Goal: Transaction & Acquisition: Purchase product/service

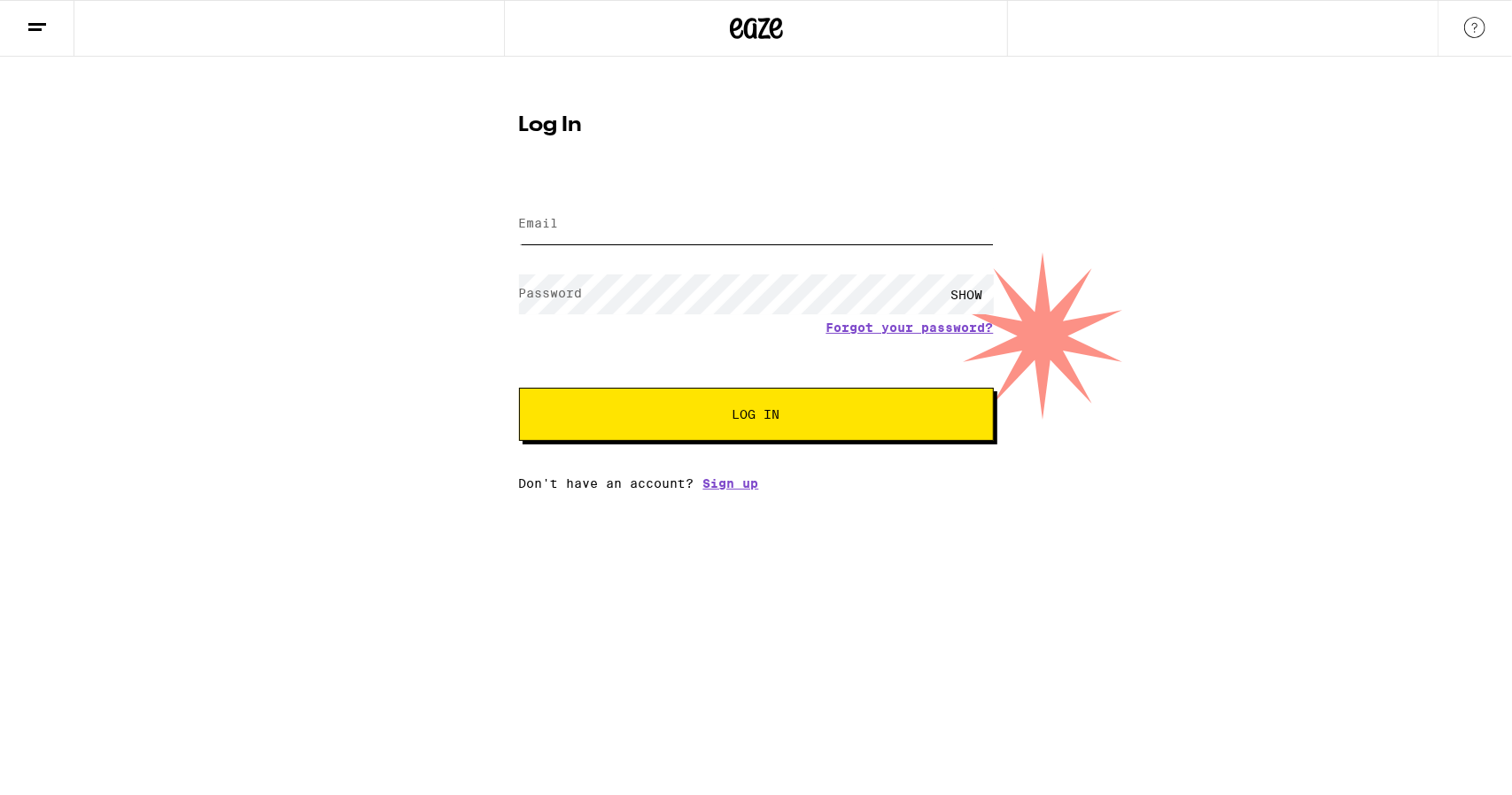
click at [631, 224] on input "Email" at bounding box center [756, 224] width 475 height 40
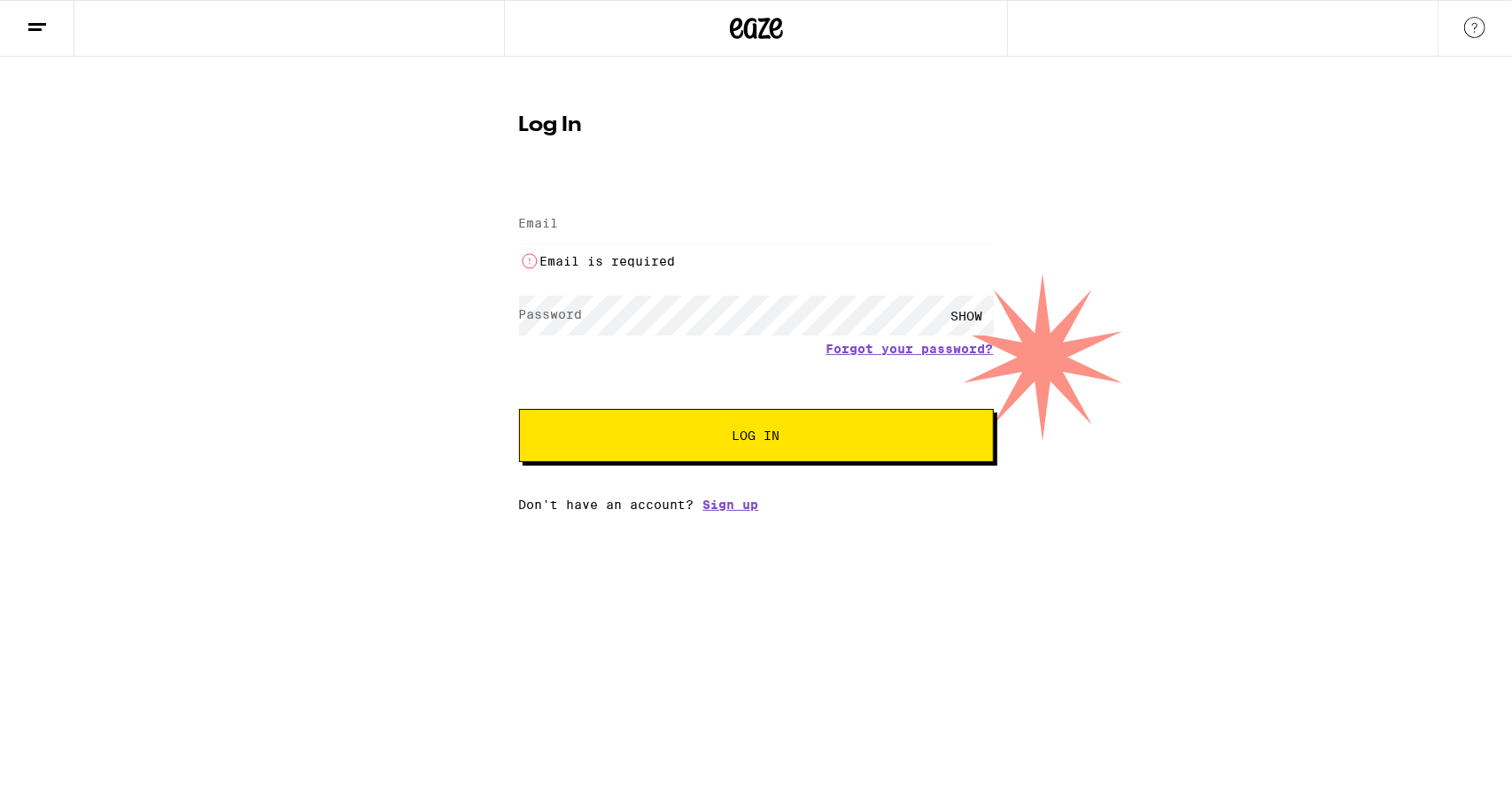
type input "[EMAIL_ADDRESS][DOMAIN_NAME]"
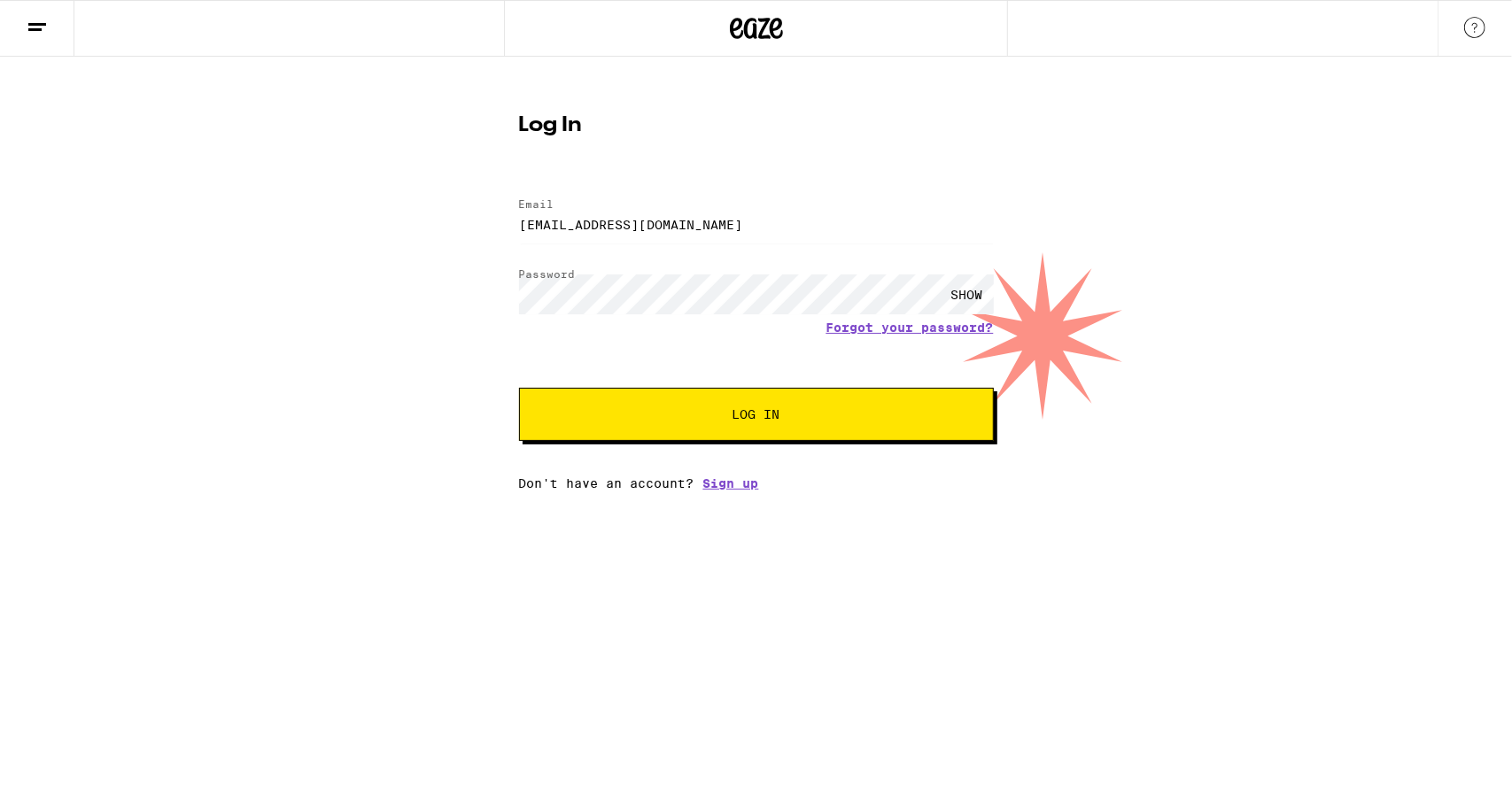
click at [756, 408] on span "Log In" at bounding box center [756, 415] width 48 height 13
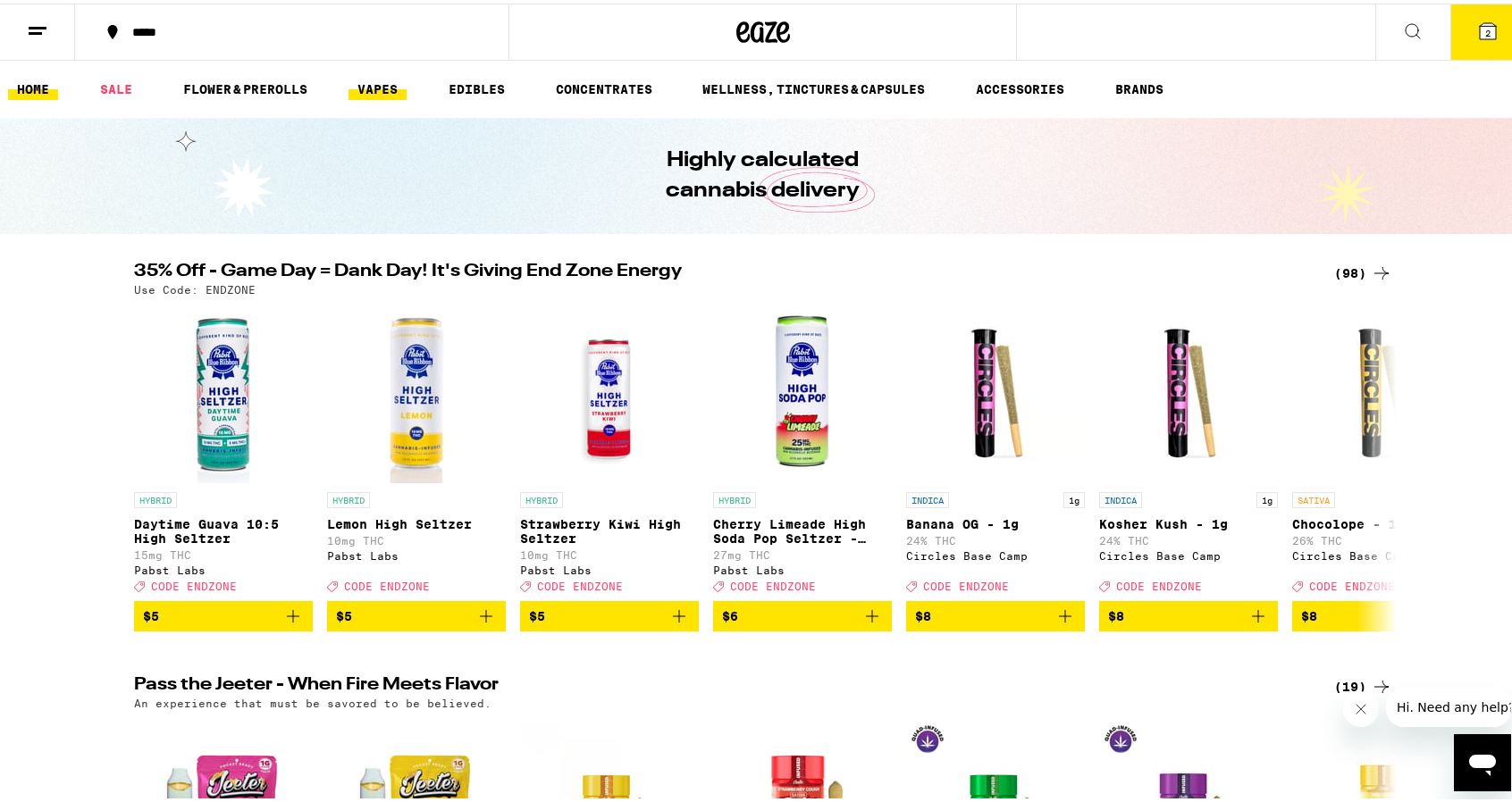
click at [389, 86] on link "VAPES" at bounding box center [377, 85] width 58 height 21
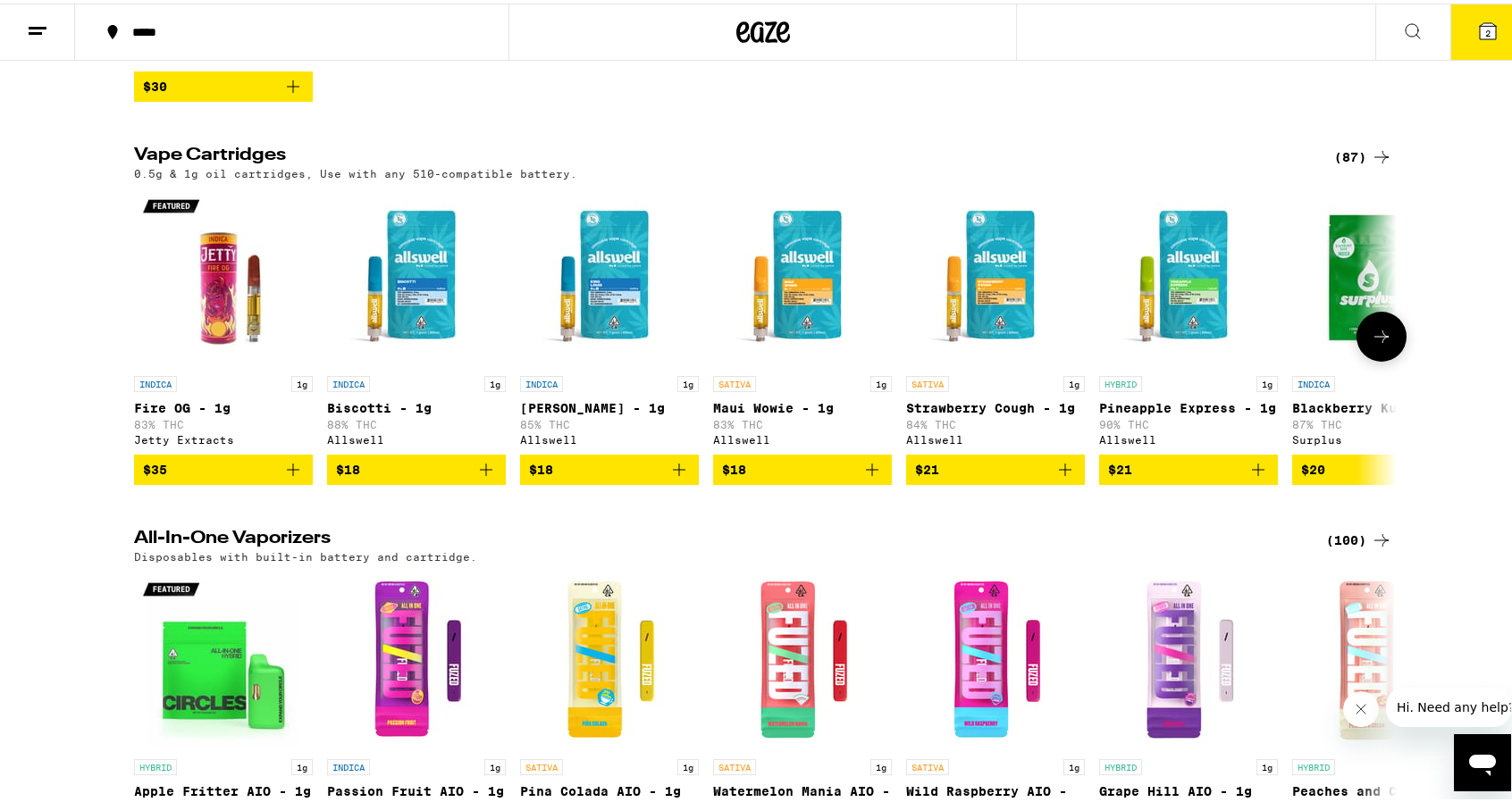
scroll to position [894, 0]
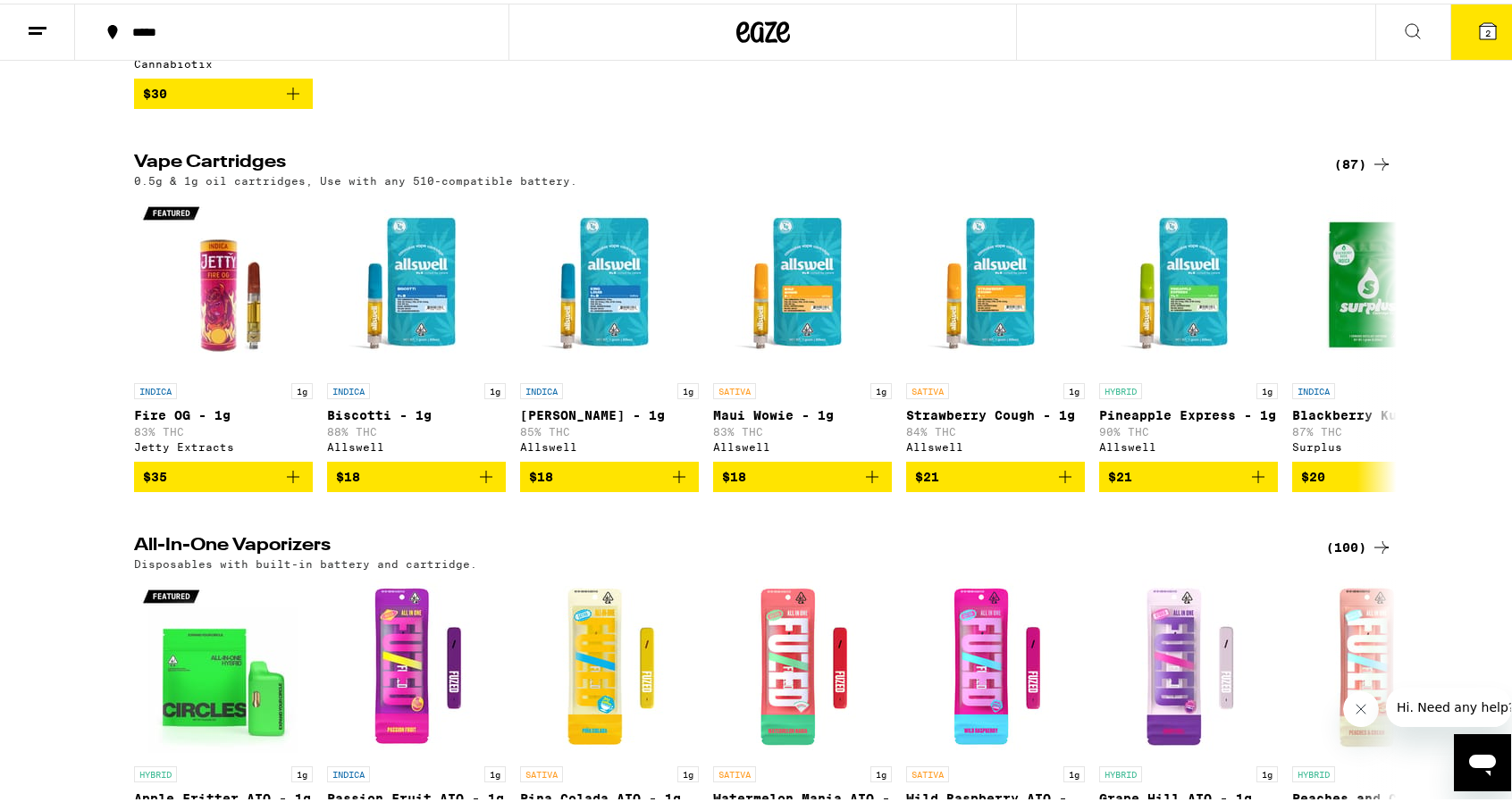
click at [1346, 171] on div "(87)" at bounding box center [1363, 160] width 58 height 21
